Goal: Information Seeking & Learning: Learn about a topic

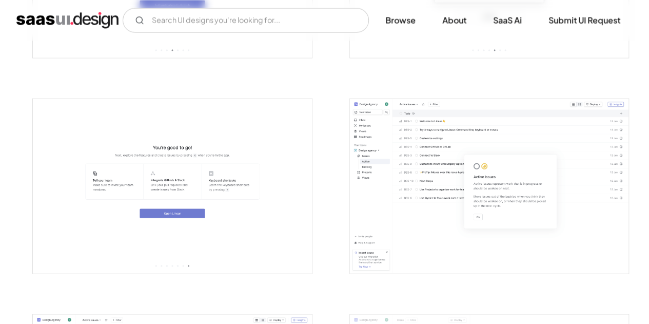
scroll to position [1026, 0]
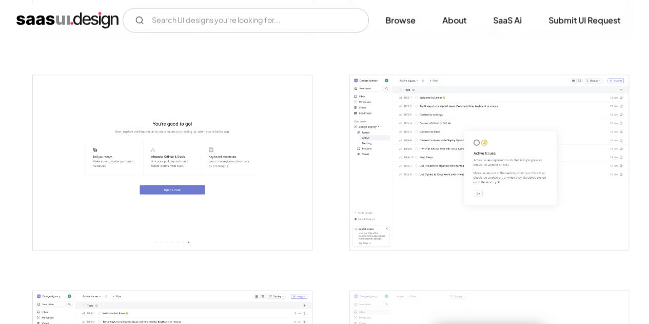
click at [53, 22] on img "home" at bounding box center [67, 20] width 102 height 16
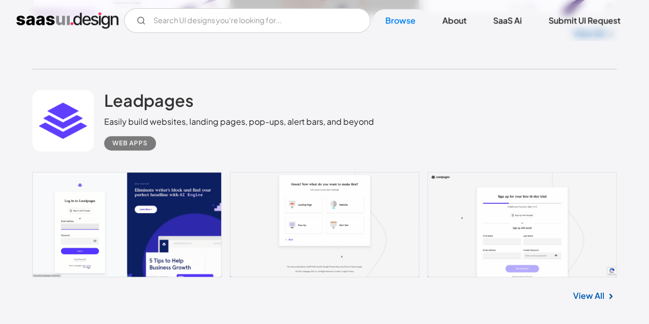
scroll to position [2154, 0]
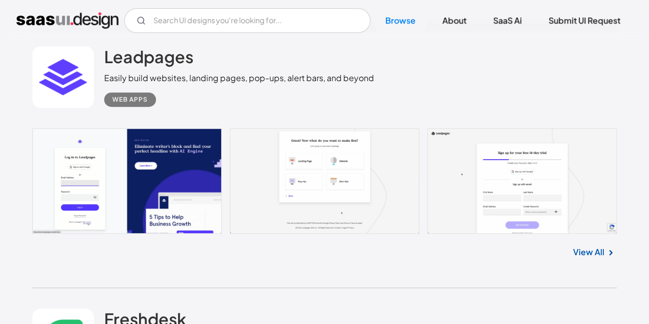
click at [595, 257] on link "View All" at bounding box center [588, 252] width 31 height 12
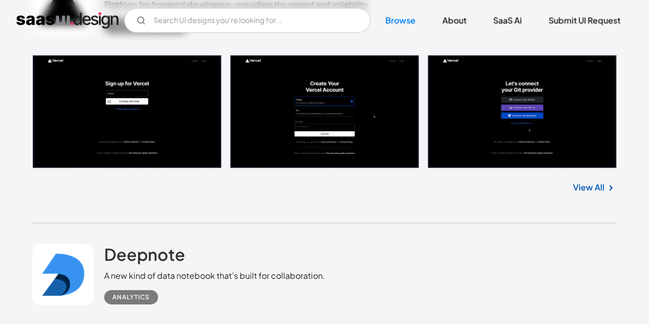
scroll to position [5375, 0]
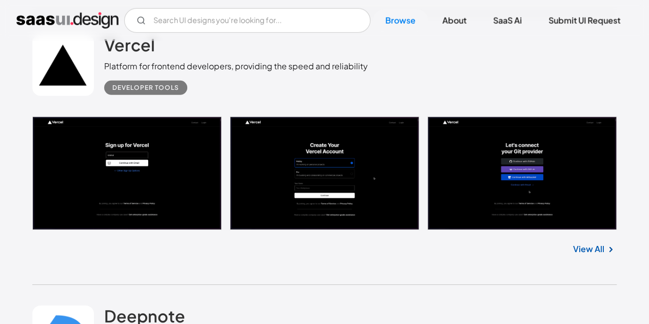
click at [597, 250] on link "View All" at bounding box center [588, 249] width 31 height 12
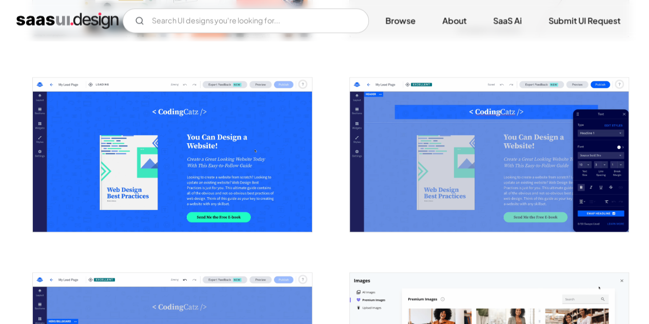
scroll to position [1026, 0]
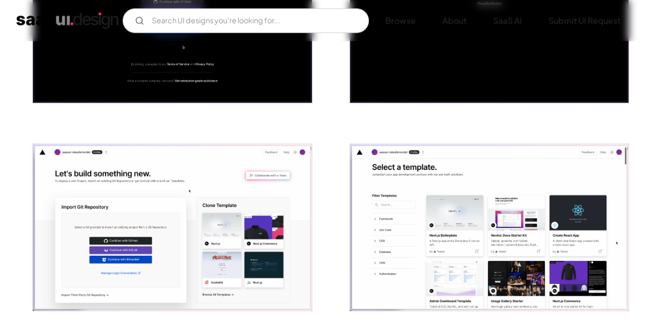
scroll to position [615, 0]
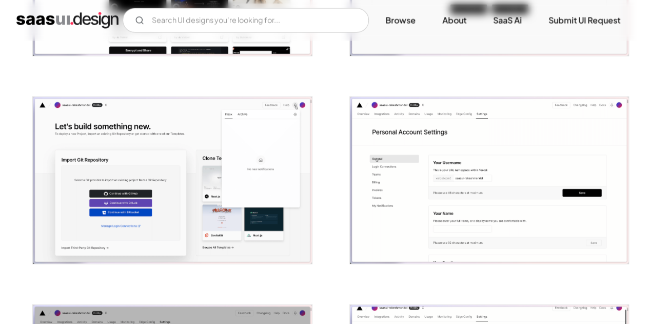
click at [479, 202] on img "open lightbox" at bounding box center [489, 180] width 279 height 167
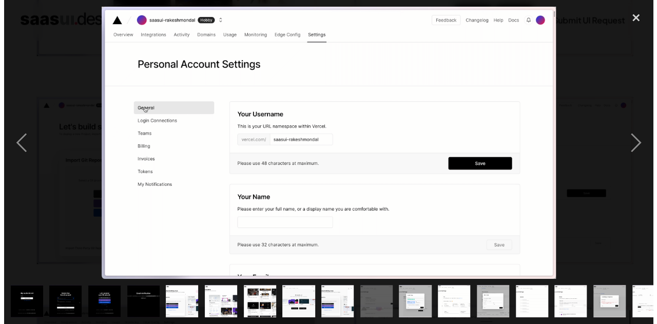
scroll to position [981, 0]
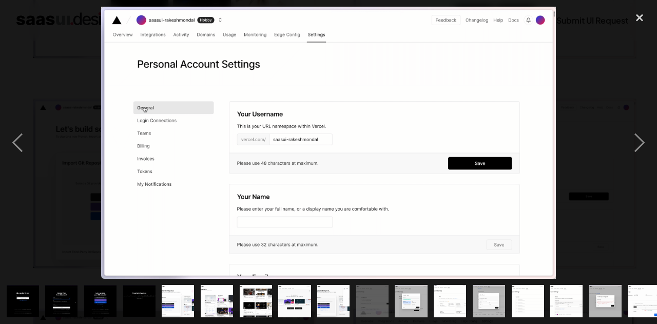
click at [580, 127] on div at bounding box center [328, 143] width 657 height 272
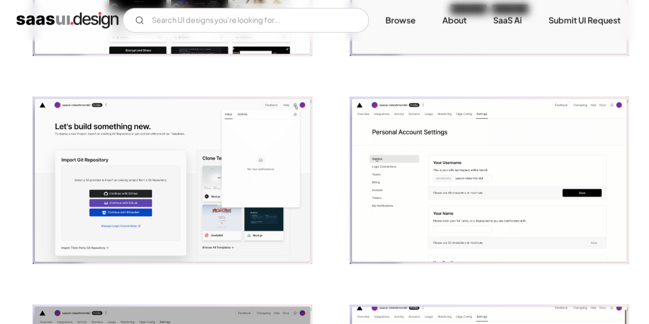
click at [484, 168] on img "open lightbox" at bounding box center [489, 180] width 279 height 167
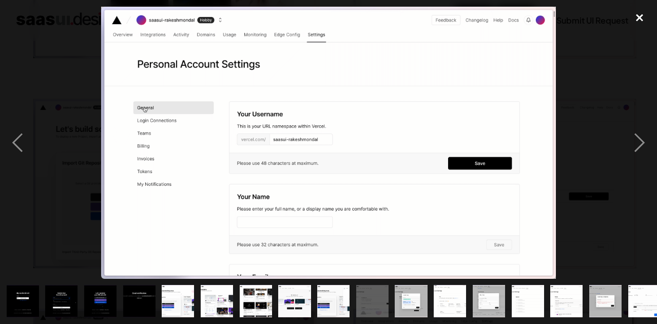
click at [645, 16] on div "close lightbox" at bounding box center [639, 18] width 35 height 23
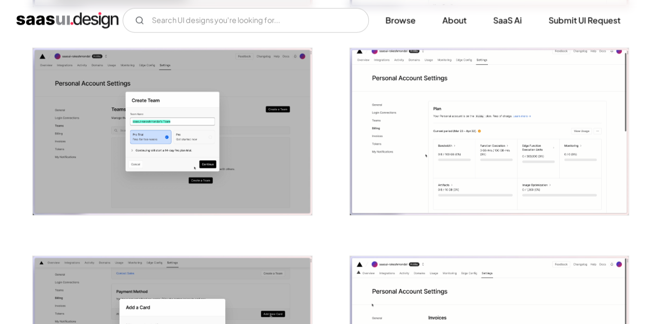
click at [505, 169] on img "open lightbox" at bounding box center [489, 131] width 279 height 167
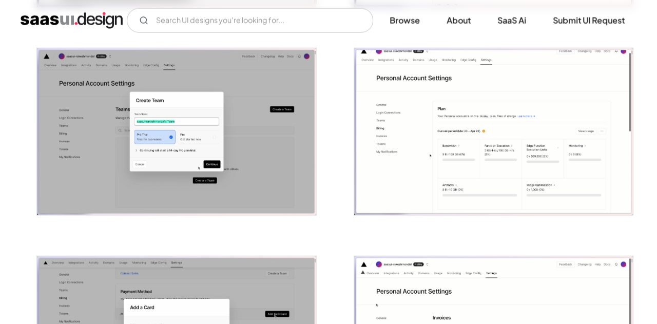
scroll to position [1239, 0]
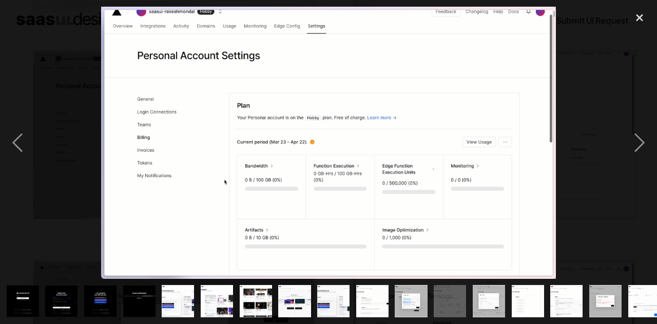
click at [310, 90] on img at bounding box center [328, 143] width 454 height 272
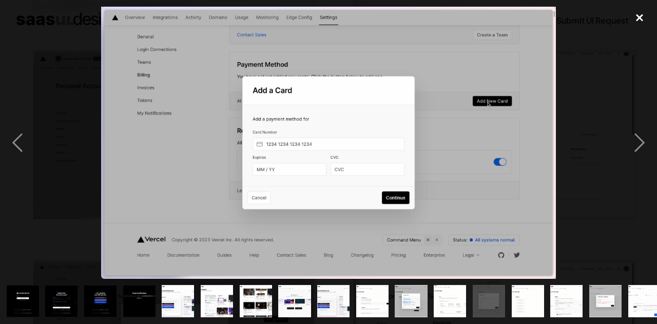
click at [638, 27] on div "close lightbox" at bounding box center [639, 18] width 35 height 23
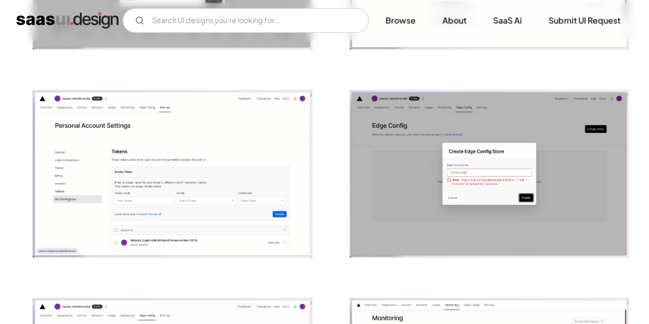
scroll to position [1641, 0]
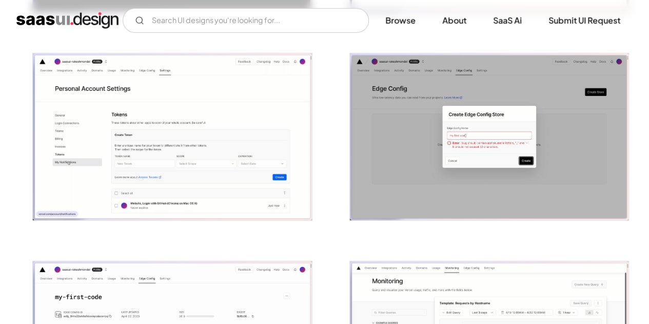
click at [202, 139] on img "open lightbox" at bounding box center [172, 136] width 279 height 167
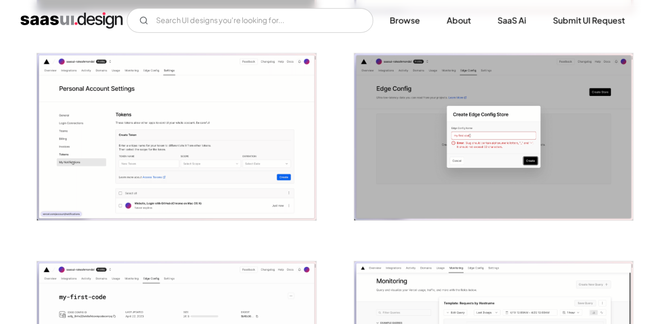
scroll to position [1654, 0]
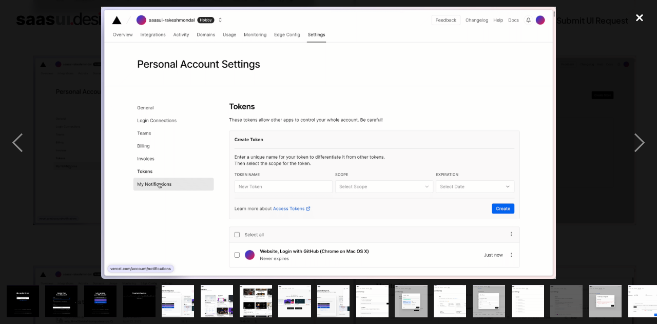
click at [637, 24] on div "close lightbox" at bounding box center [639, 18] width 35 height 23
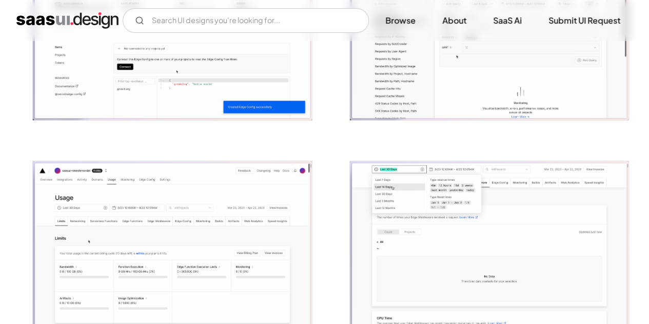
scroll to position [2000, 0]
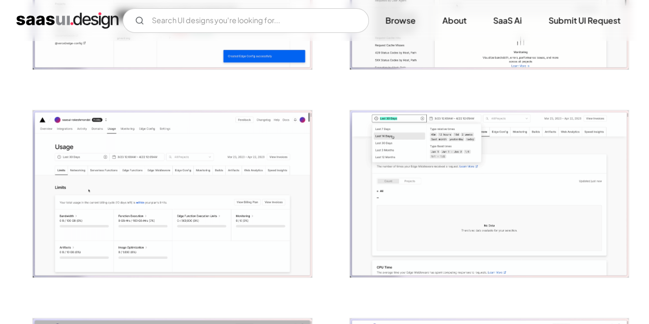
click at [187, 219] on img "open lightbox" at bounding box center [172, 193] width 279 height 167
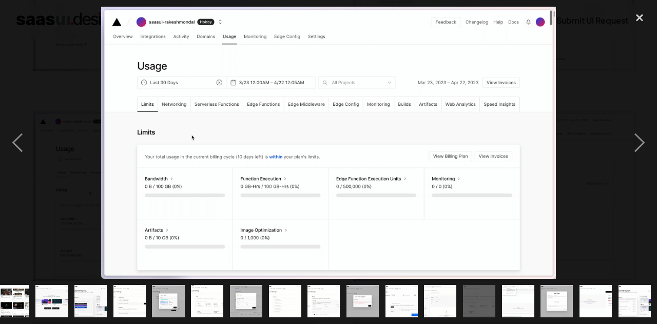
scroll to position [0, 243]
click at [647, 14] on div "close lightbox" at bounding box center [639, 18] width 35 height 23
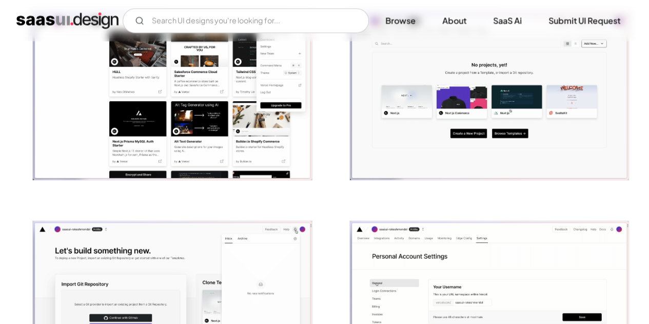
scroll to position [718, 0]
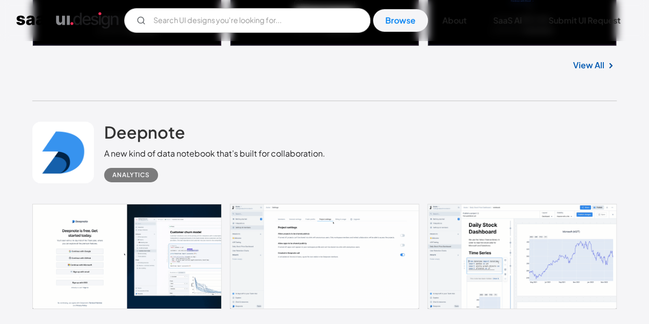
scroll to position [5651, 0]
